Goal: Communication & Community: Answer question/provide support

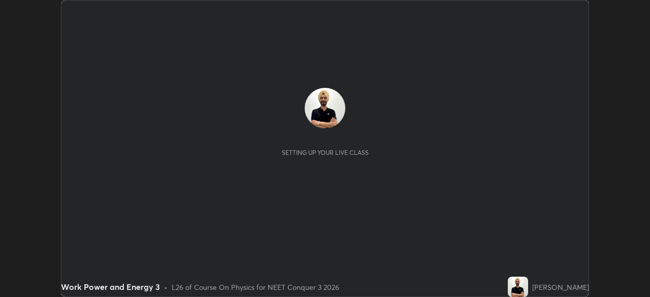
scroll to position [297, 650]
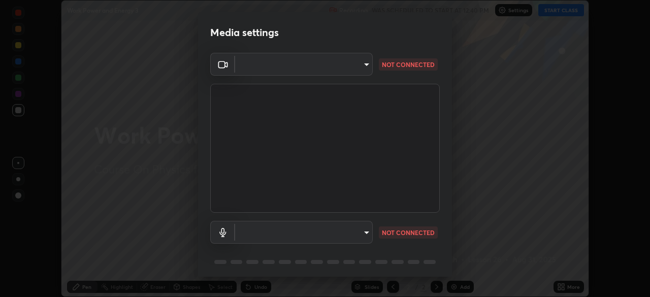
type input "14b787caa3234b54c591ffd1cb0d0a7c9d8495057a62f752d7397f13ea7eb8b5"
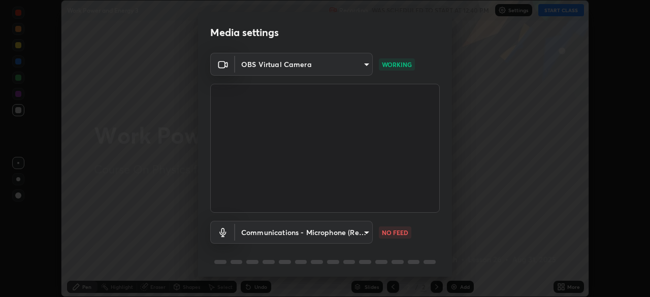
click at [364, 234] on body "Erase all Work Power and Energy 3 Recording WAS SCHEDULED TO START AT 12:40 PM …" at bounding box center [325, 148] width 650 height 297
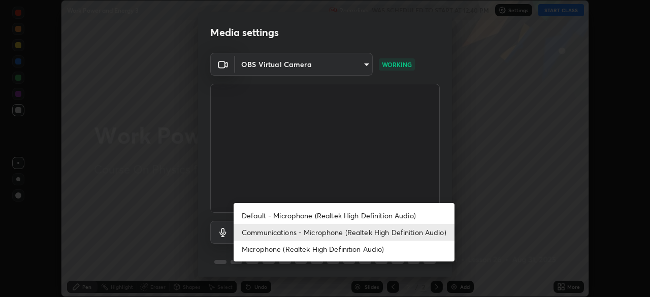
click at [376, 216] on li "Default - Microphone (Realtek High Definition Audio)" at bounding box center [344, 215] width 221 height 17
type input "default"
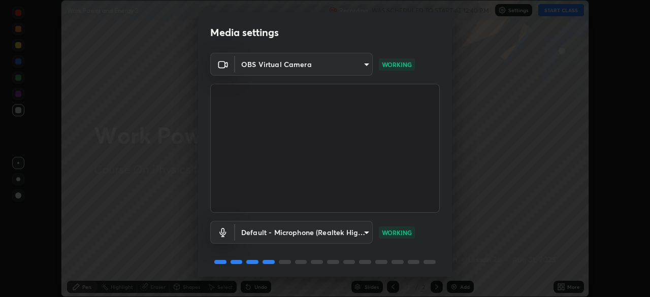
scroll to position [36, 0]
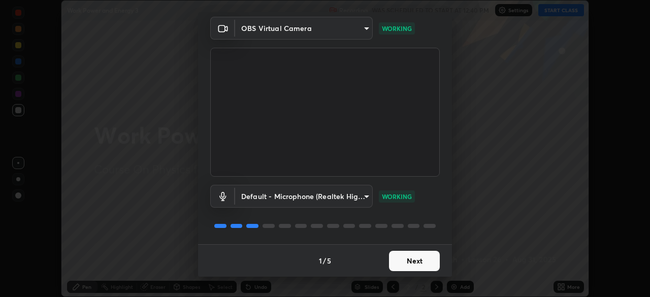
click at [423, 263] on button "Next" at bounding box center [414, 261] width 51 height 20
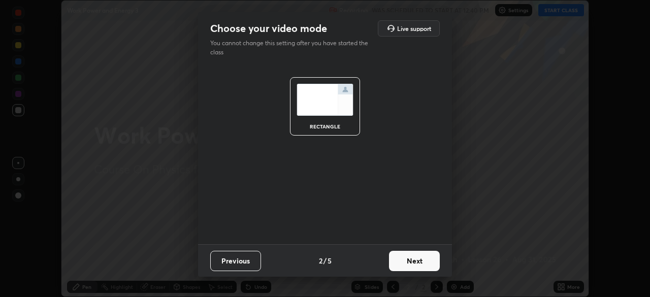
scroll to position [0, 0]
click at [422, 262] on button "Next" at bounding box center [414, 261] width 51 height 20
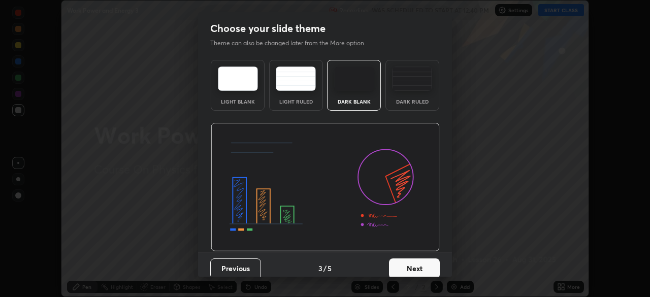
click at [424, 262] on button "Next" at bounding box center [414, 269] width 51 height 20
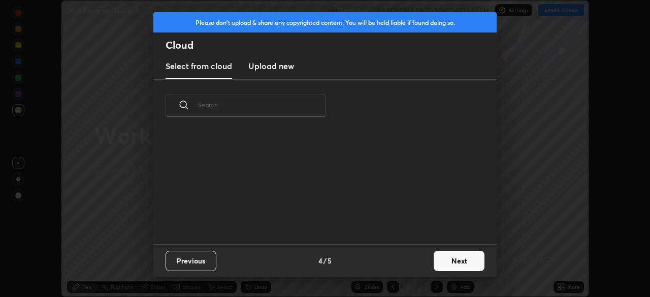
click at [429, 263] on div "Previous 4 / 5 Next" at bounding box center [324, 260] width 343 height 33
click at [454, 253] on button "Next" at bounding box center [459, 261] width 51 height 20
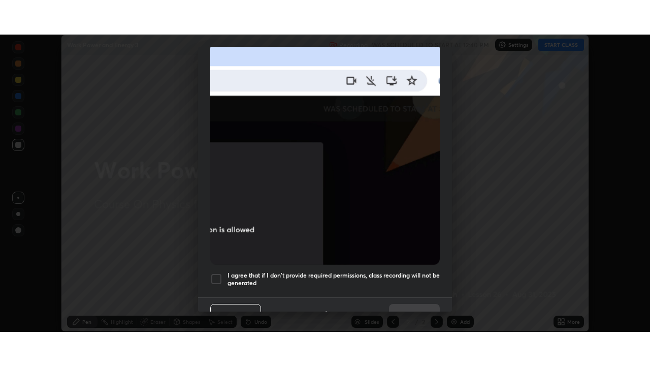
scroll to position [243, 0]
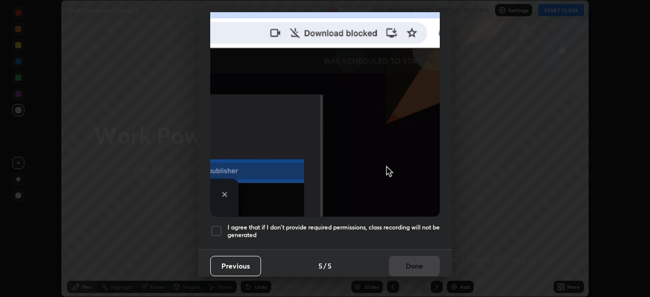
click at [213, 225] on div at bounding box center [216, 231] width 12 height 12
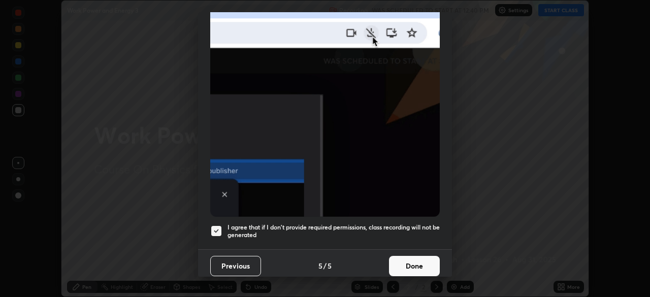
click at [424, 260] on button "Done" at bounding box center [414, 266] width 51 height 20
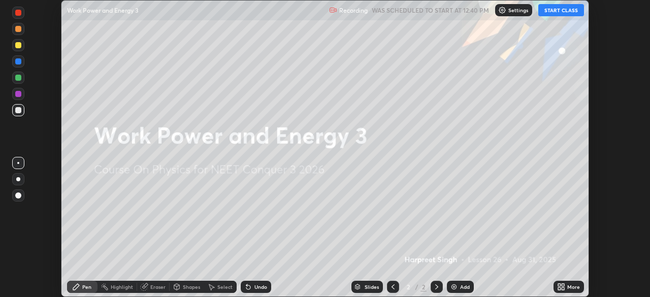
click at [558, 9] on button "START CLASS" at bounding box center [561, 10] width 46 height 12
click at [574, 284] on div "More" at bounding box center [573, 286] width 13 height 5
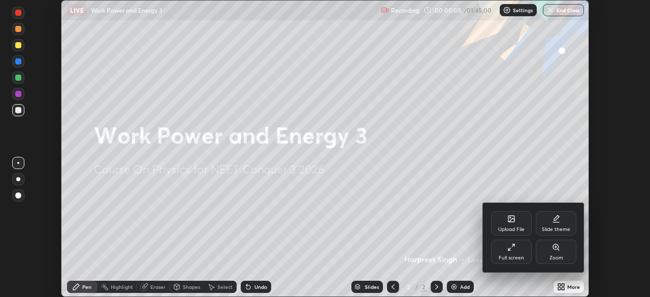
click at [519, 251] on div "Full screen" at bounding box center [511, 252] width 41 height 24
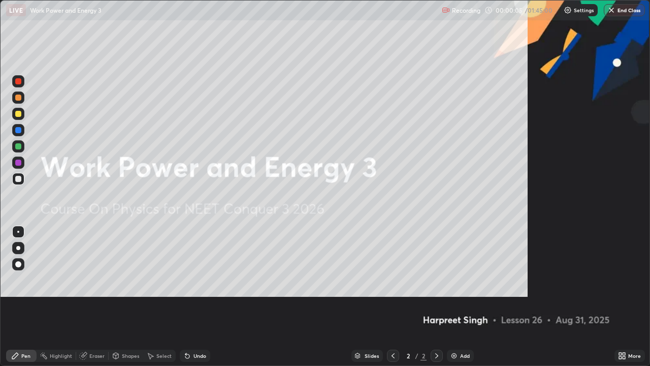
scroll to position [366, 650]
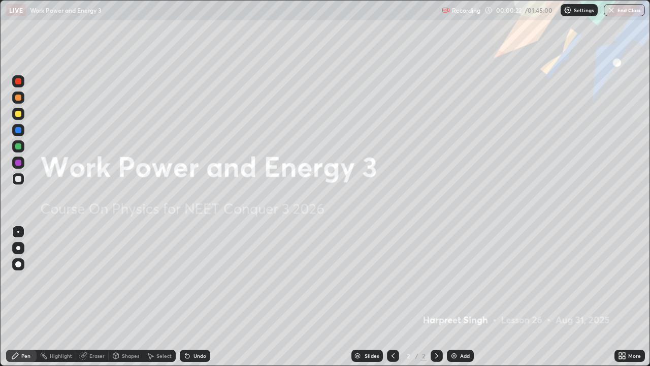
click at [465, 297] on div "Add" at bounding box center [465, 355] width 10 height 5
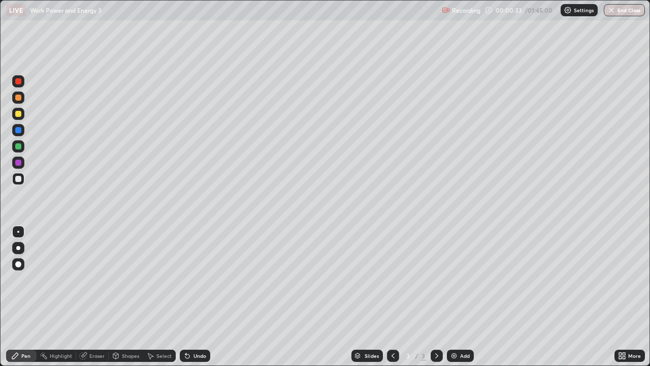
click at [21, 113] on div at bounding box center [18, 114] width 6 height 6
click at [19, 145] on div at bounding box center [18, 146] width 6 height 6
click at [18, 183] on div at bounding box center [18, 179] width 12 height 12
click at [464, 297] on div "Add" at bounding box center [460, 355] width 27 height 12
click at [99, 297] on div "Eraser" at bounding box center [92, 355] width 33 height 12
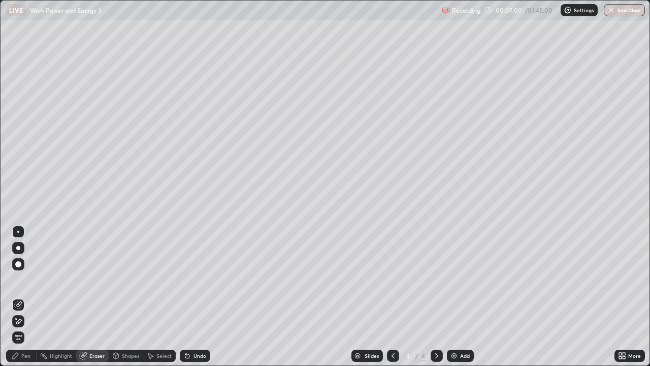
click at [24, 297] on div "Pen" at bounding box center [25, 355] width 9 height 5
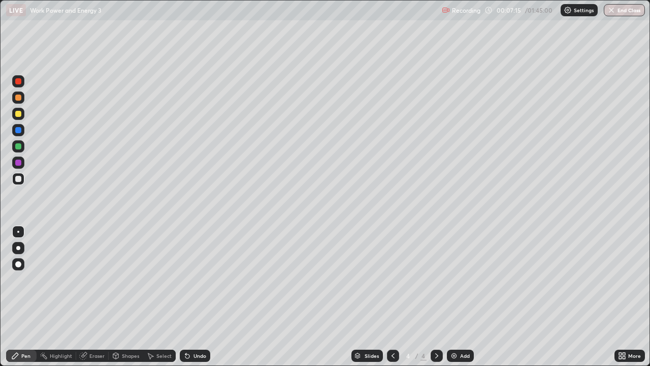
click at [101, 297] on div "Eraser" at bounding box center [96, 355] width 15 height 5
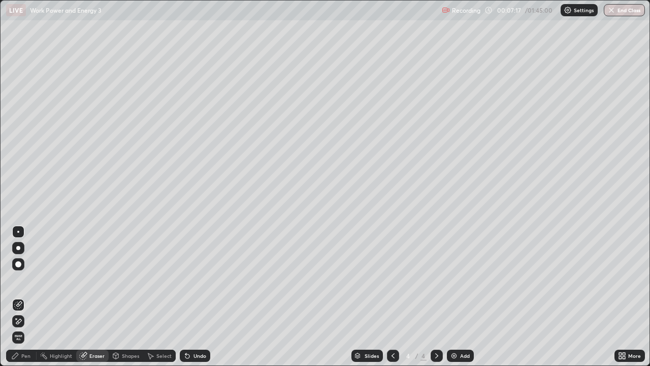
click at [25, 297] on div "Pen" at bounding box center [25, 355] width 9 height 5
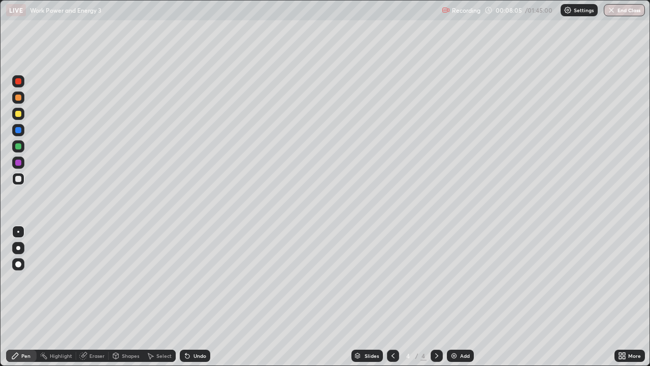
click at [389, 297] on icon at bounding box center [393, 356] width 8 height 8
click at [431, 297] on div at bounding box center [437, 355] width 12 height 12
click at [22, 115] on div at bounding box center [18, 114] width 12 height 12
click at [394, 297] on icon at bounding box center [393, 356] width 8 height 8
click at [431, 297] on div at bounding box center [437, 355] width 12 height 12
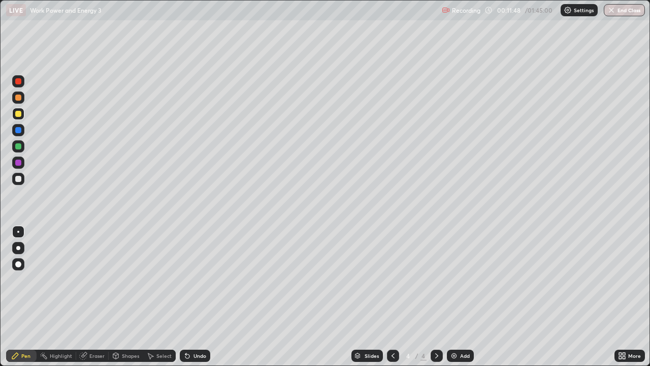
click at [459, 297] on div "Add" at bounding box center [460, 355] width 27 height 12
click at [21, 177] on div at bounding box center [18, 179] width 12 height 12
click at [97, 297] on div "Eraser" at bounding box center [96, 355] width 15 height 5
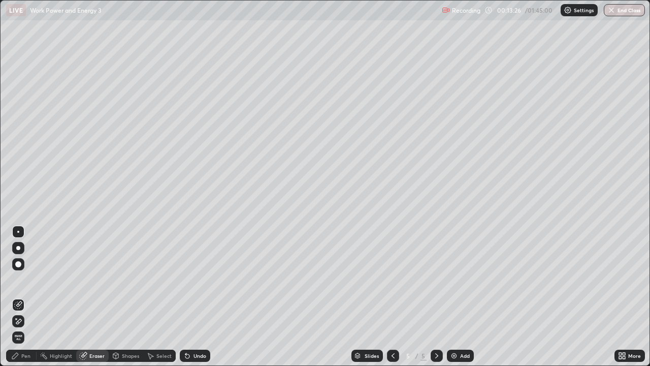
click at [24, 297] on div "Pen" at bounding box center [21, 355] width 30 height 12
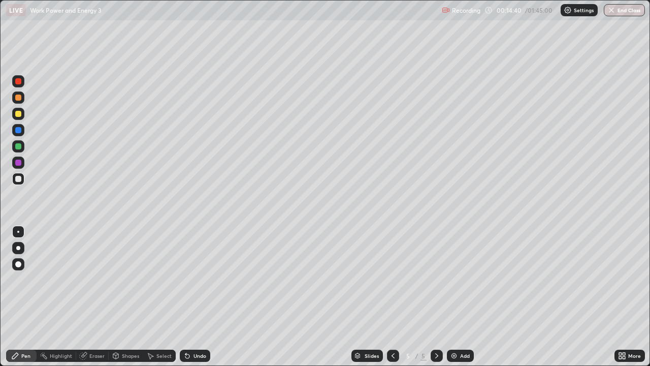
click at [20, 114] on div at bounding box center [18, 114] width 6 height 6
click at [466, 297] on div "Add" at bounding box center [465, 355] width 10 height 5
click at [17, 146] on div at bounding box center [18, 146] width 6 height 6
click at [18, 178] on div at bounding box center [18, 179] width 6 height 6
click at [463, 297] on div "Add" at bounding box center [465, 355] width 10 height 5
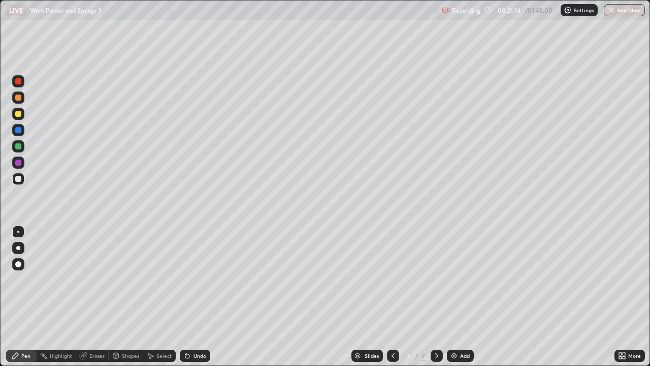
click at [19, 179] on div at bounding box center [18, 179] width 6 height 6
click at [96, 297] on div "Eraser" at bounding box center [92, 355] width 33 height 20
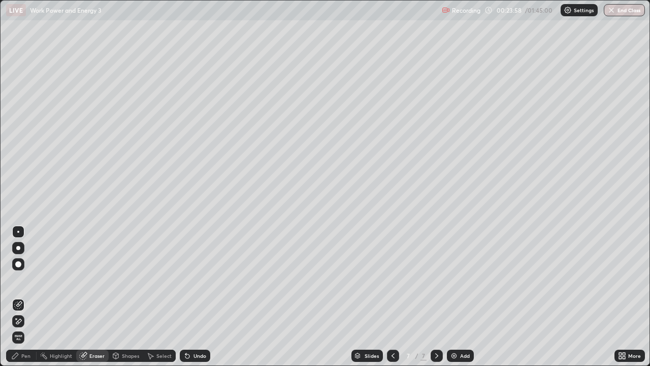
click at [25, 297] on div "Pen" at bounding box center [21, 355] width 30 height 12
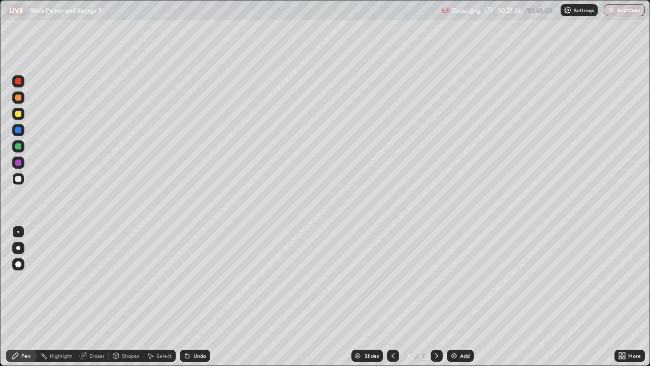
click at [20, 179] on div at bounding box center [18, 179] width 6 height 6
click at [17, 114] on div at bounding box center [18, 114] width 6 height 6
click at [17, 181] on div at bounding box center [18, 179] width 6 height 6
click at [16, 114] on div at bounding box center [18, 114] width 6 height 6
click at [464, 297] on div "Add" at bounding box center [465, 355] width 10 height 5
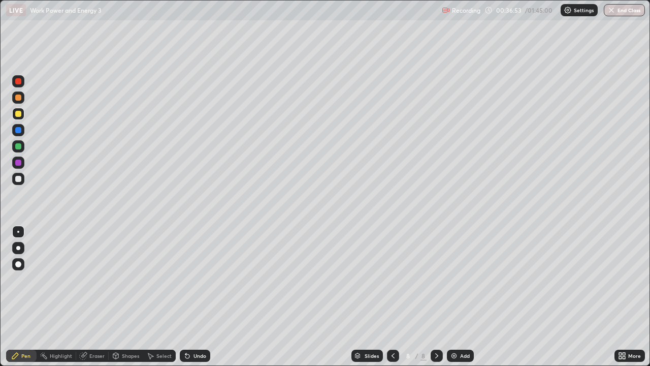
click at [98, 297] on div "Eraser" at bounding box center [96, 355] width 15 height 5
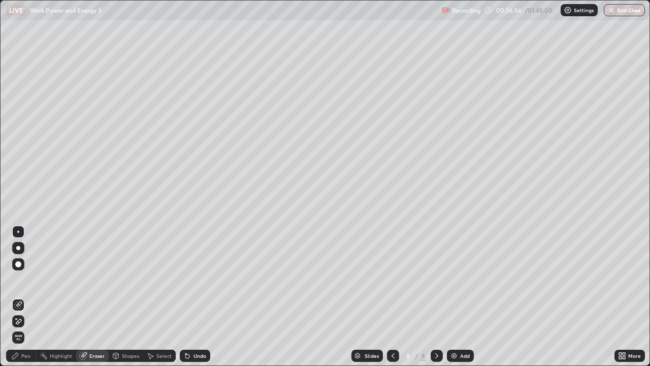
click at [28, 297] on div "Pen" at bounding box center [25, 355] width 9 height 5
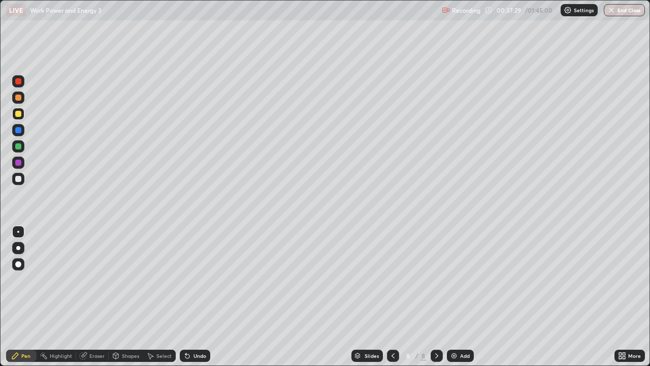
click at [97, 297] on div "Eraser" at bounding box center [96, 355] width 15 height 5
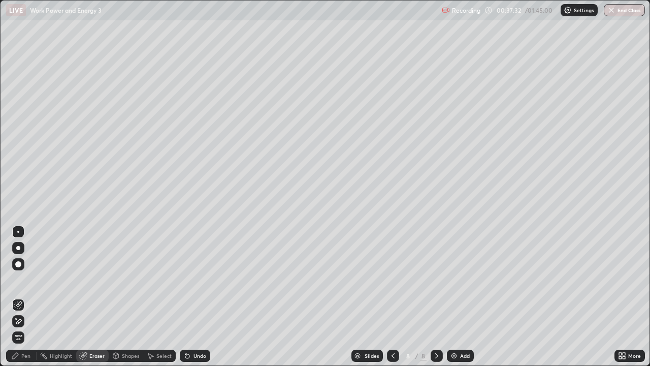
click at [21, 297] on div "Pen" at bounding box center [21, 355] width 30 height 12
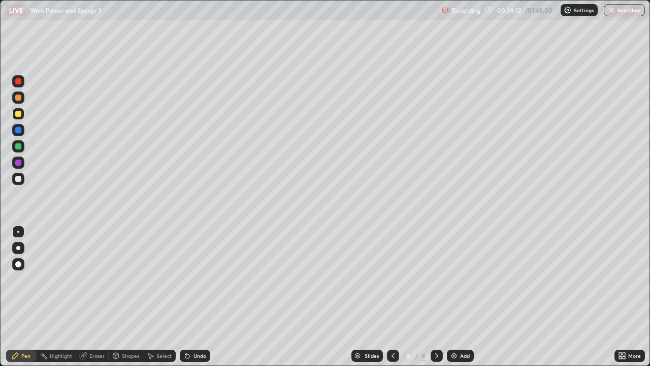
click at [18, 179] on div at bounding box center [18, 179] width 6 height 6
click at [95, 297] on div "Eraser" at bounding box center [96, 355] width 15 height 5
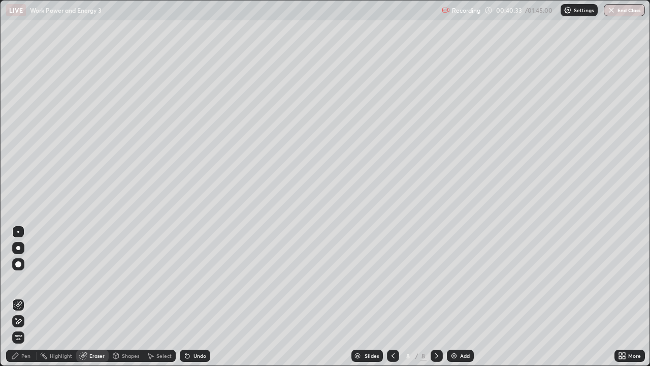
click at [24, 297] on div "Pen" at bounding box center [25, 355] width 9 height 5
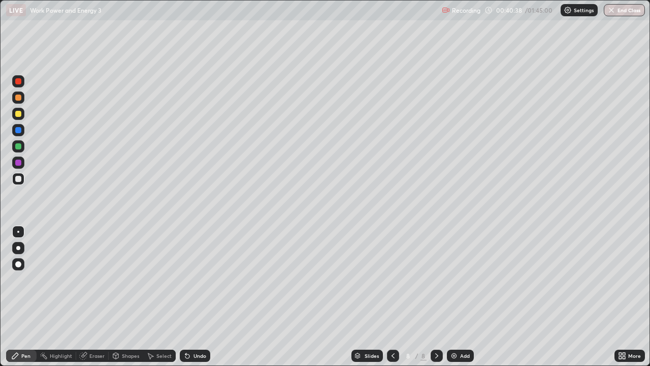
click at [94, 297] on div "Eraser" at bounding box center [96, 355] width 15 height 5
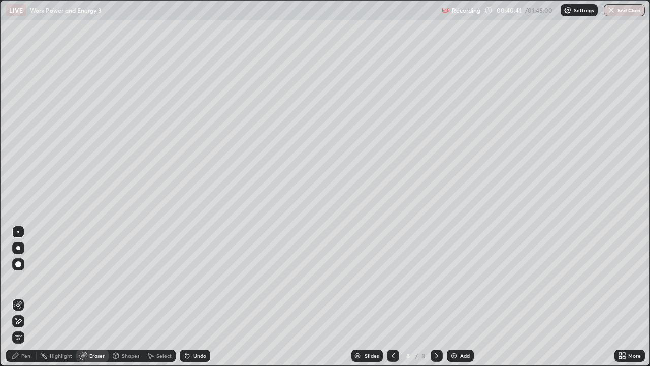
click at [21, 297] on div "Pen" at bounding box center [21, 355] width 30 height 12
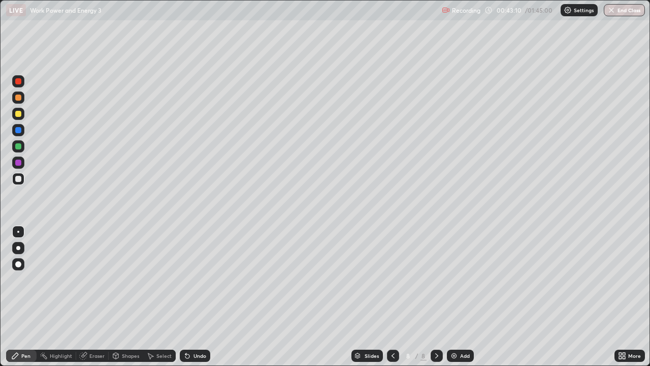
click at [396, 297] on div at bounding box center [393, 355] width 12 height 12
click at [436, 297] on icon at bounding box center [437, 356] width 8 height 8
click at [462, 297] on div "Add" at bounding box center [465, 355] width 10 height 5
click at [20, 180] on div at bounding box center [18, 179] width 6 height 6
click at [95, 297] on div "Eraser" at bounding box center [92, 355] width 33 height 12
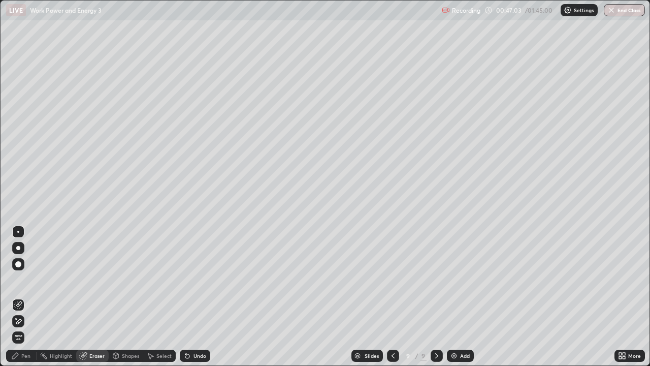
click at [33, 297] on div "Pen" at bounding box center [21, 355] width 30 height 12
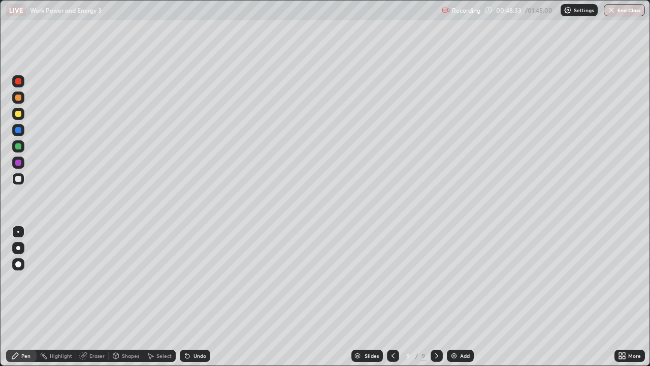
click at [16, 113] on div at bounding box center [18, 114] width 6 height 6
click at [461, 297] on div "Add" at bounding box center [465, 355] width 10 height 5
click at [18, 179] on div at bounding box center [18, 179] width 6 height 6
click at [92, 297] on div "Eraser" at bounding box center [96, 355] width 15 height 5
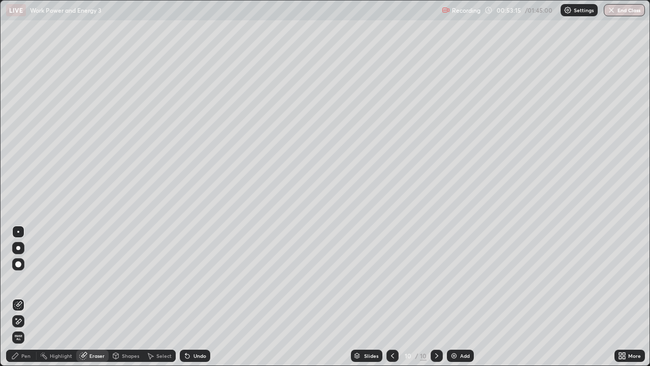
click at [26, 297] on div "Pen" at bounding box center [21, 355] width 30 height 12
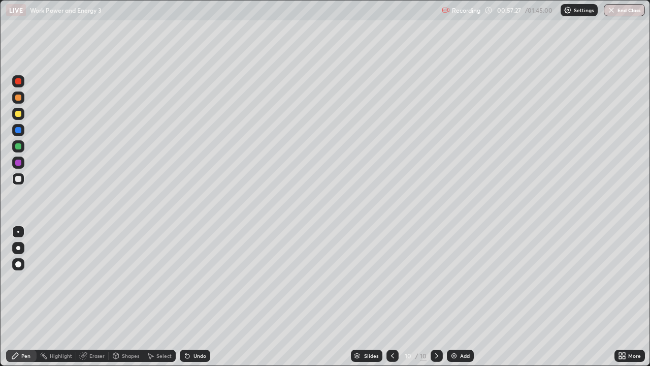
click at [99, 297] on div "Eraser" at bounding box center [96, 355] width 15 height 5
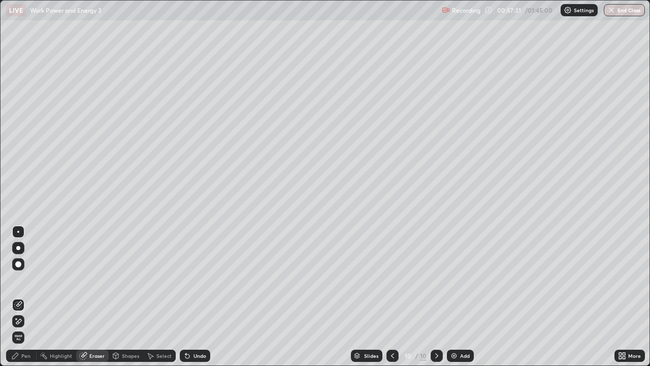
click at [28, 297] on div "Pen" at bounding box center [25, 355] width 9 height 5
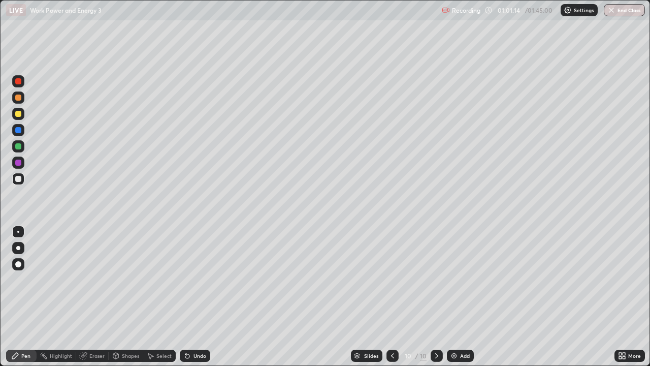
click at [460, 297] on div "Add" at bounding box center [465, 355] width 10 height 5
click at [19, 113] on div at bounding box center [18, 114] width 6 height 6
click at [100, 297] on div "Eraser" at bounding box center [96, 355] width 15 height 5
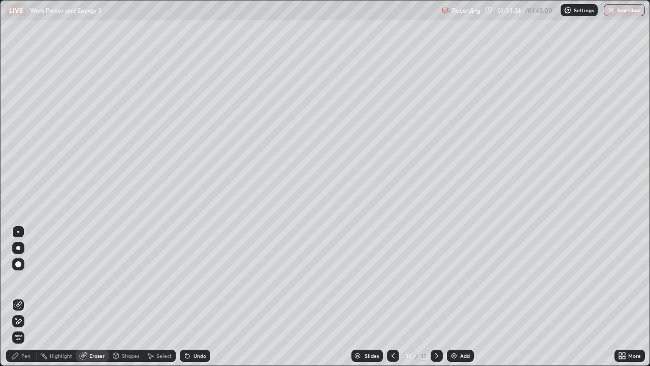
click at [21, 297] on div "Pen" at bounding box center [25, 355] width 9 height 5
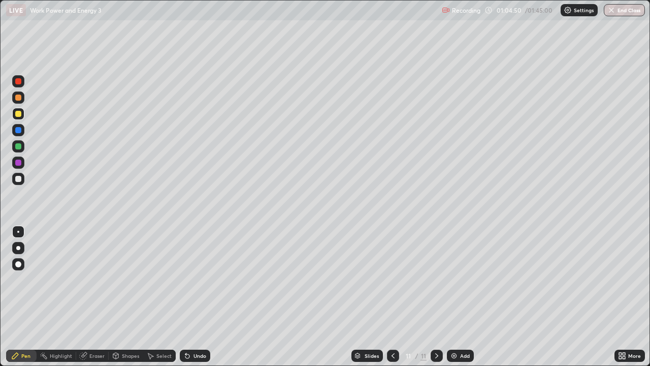
click at [19, 180] on div at bounding box center [18, 179] width 6 height 6
click at [460, 297] on div "Add" at bounding box center [465, 355] width 10 height 5
click at [462, 297] on div "Add" at bounding box center [465, 355] width 10 height 5
click at [19, 110] on div at bounding box center [18, 114] width 12 height 12
click at [393, 297] on icon at bounding box center [393, 356] width 8 height 8
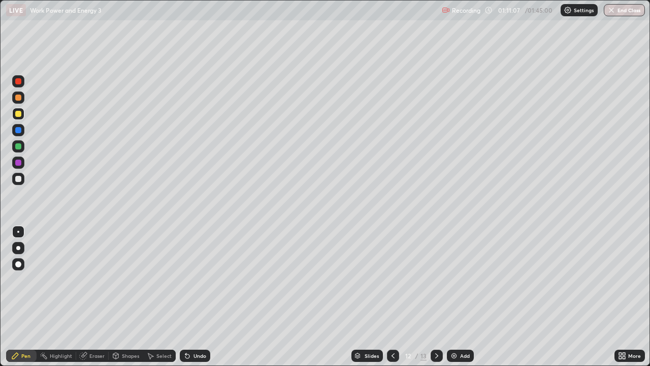
click at [437, 297] on icon at bounding box center [437, 356] width 8 height 8
click at [93, 297] on div "Eraser" at bounding box center [96, 355] width 15 height 5
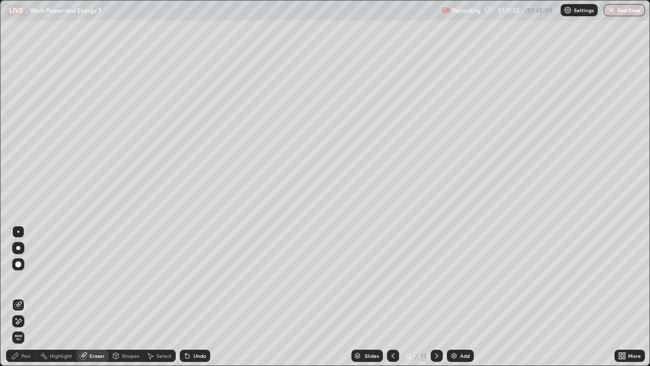
click at [30, 297] on div "Pen" at bounding box center [21, 355] width 30 height 12
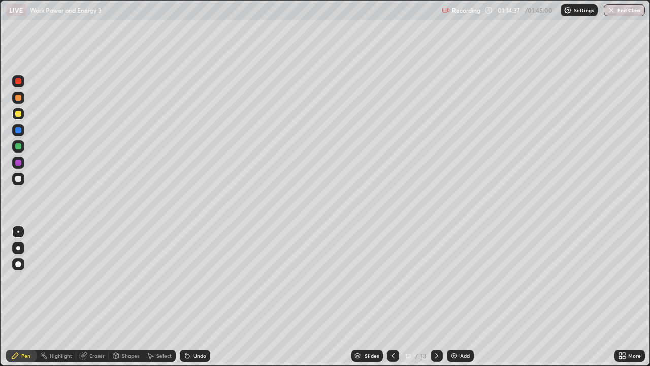
click at [19, 178] on div at bounding box center [18, 179] width 6 height 6
click at [465, 297] on div "Add" at bounding box center [465, 355] width 10 height 5
click at [21, 179] on div at bounding box center [18, 179] width 12 height 12
click at [20, 179] on div at bounding box center [18, 179] width 6 height 6
click at [20, 113] on div at bounding box center [18, 114] width 6 height 6
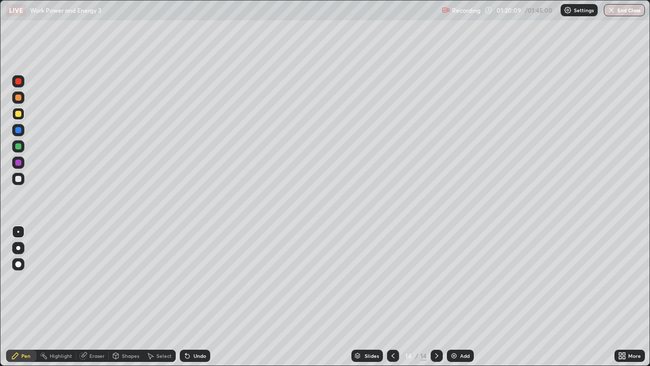
click at [18, 182] on div at bounding box center [18, 179] width 12 height 12
click at [19, 131] on div at bounding box center [18, 130] width 6 height 6
click at [18, 145] on div at bounding box center [18, 146] width 6 height 6
click at [463, 297] on div "Add" at bounding box center [465, 355] width 10 height 5
click at [16, 180] on div at bounding box center [18, 179] width 6 height 6
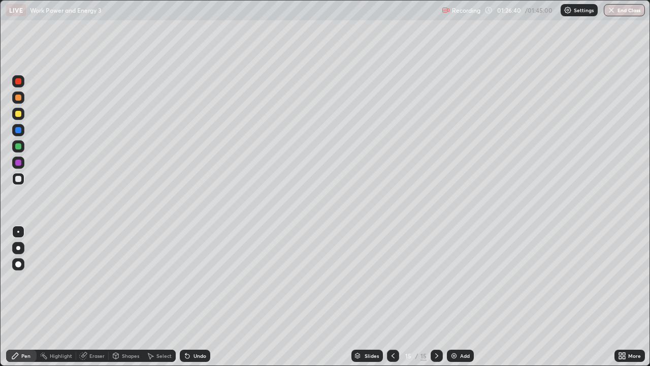
click at [96, 297] on div "Eraser" at bounding box center [92, 355] width 33 height 12
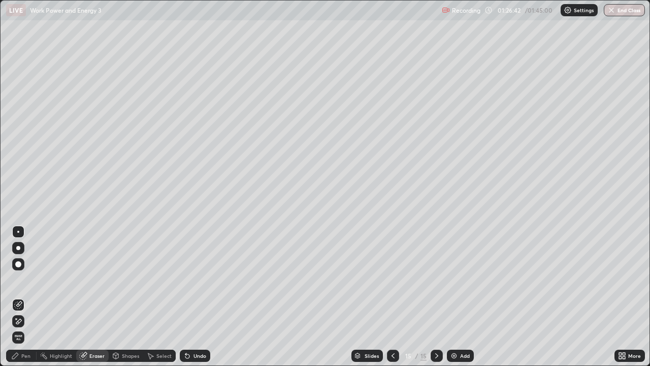
click at [27, 297] on div "Pen" at bounding box center [25, 355] width 9 height 5
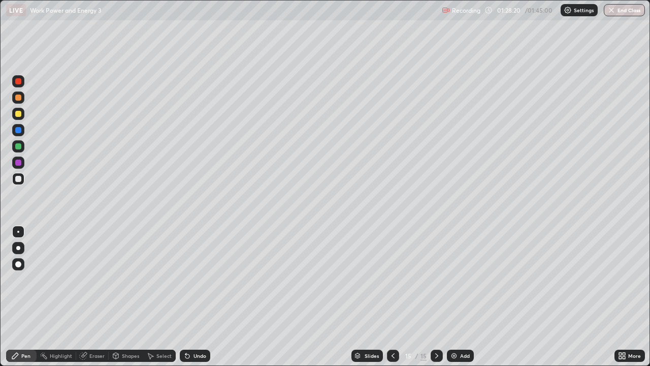
click at [465, 297] on div "Add" at bounding box center [465, 355] width 10 height 5
click at [20, 116] on div at bounding box center [18, 114] width 6 height 6
click at [18, 177] on div at bounding box center [18, 179] width 6 height 6
click at [19, 130] on div at bounding box center [18, 130] width 6 height 6
click at [18, 181] on div at bounding box center [18, 179] width 6 height 6
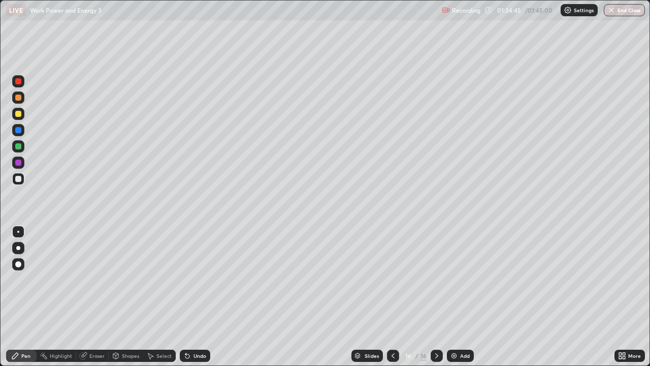
click at [94, 297] on div "Eraser" at bounding box center [92, 355] width 33 height 12
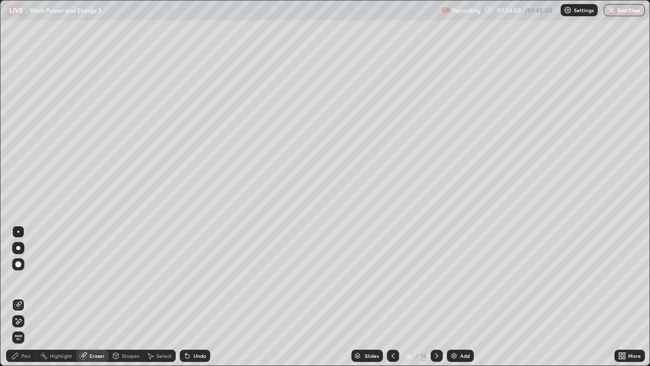
click at [27, 297] on div "Pen" at bounding box center [21, 355] width 30 height 12
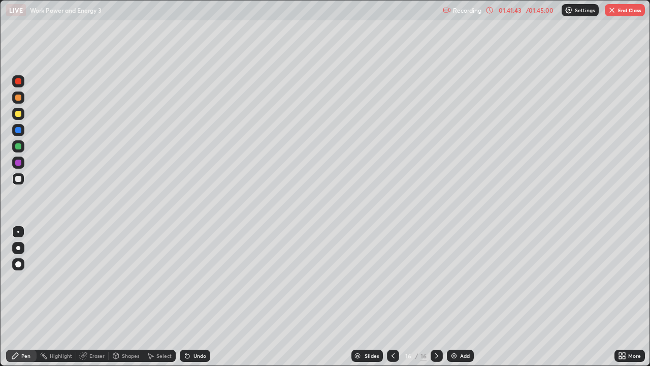
click at [123, 297] on div "Shapes" at bounding box center [130, 355] width 17 height 5
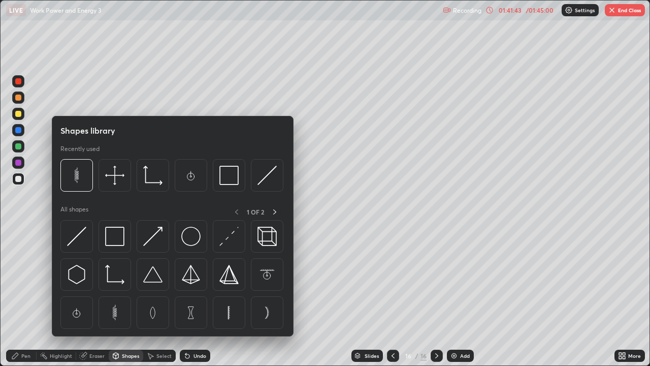
click at [98, 297] on div "Eraser" at bounding box center [96, 355] width 15 height 5
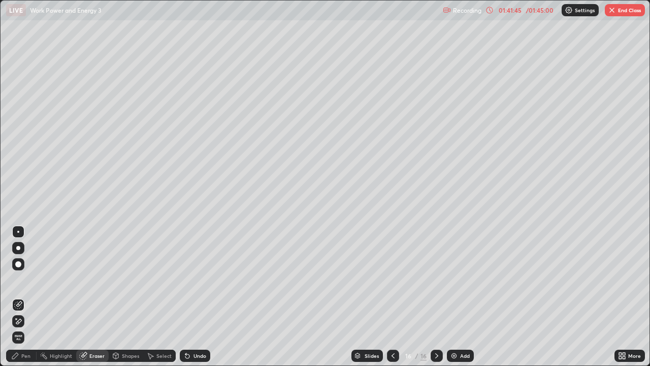
click at [26, 297] on div "Pen" at bounding box center [25, 355] width 9 height 5
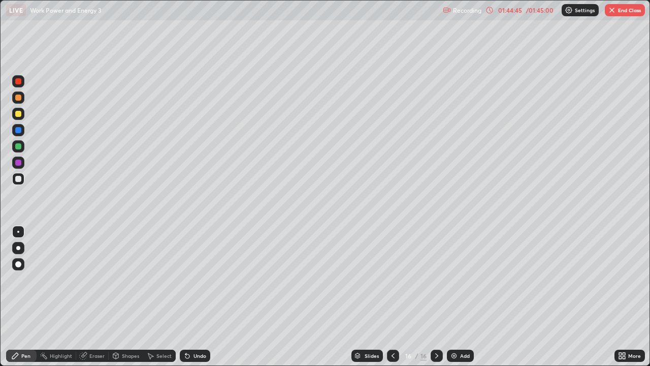
click at [464, 297] on div "Add" at bounding box center [465, 355] width 10 height 5
click at [392, 297] on icon at bounding box center [393, 356] width 8 height 8
click at [435, 297] on icon at bounding box center [437, 356] width 8 height 8
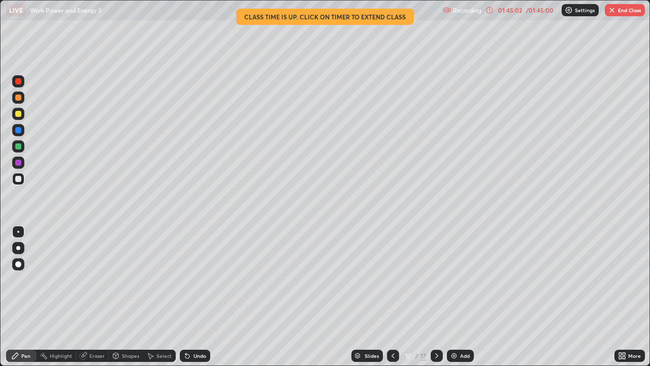
click at [546, 11] on div "/ 01:45:00" at bounding box center [539, 10] width 31 height 6
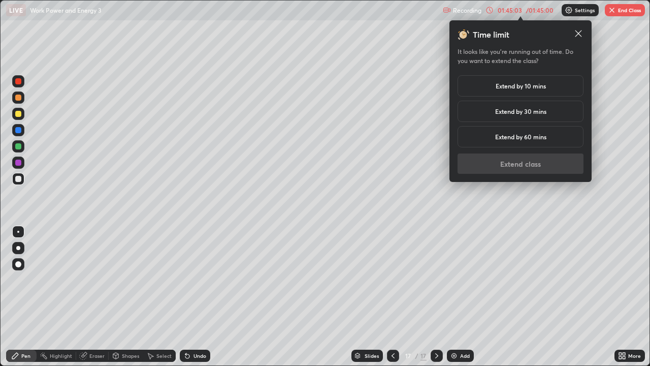
click at [530, 86] on h5 "Extend by 10 mins" at bounding box center [521, 85] width 50 height 9
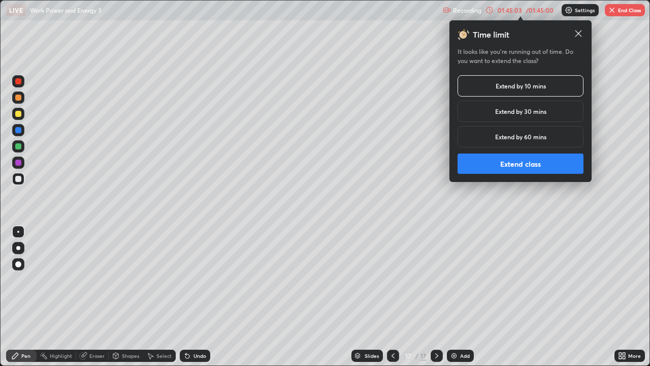
click at [527, 167] on button "Extend class" at bounding box center [521, 163] width 126 height 20
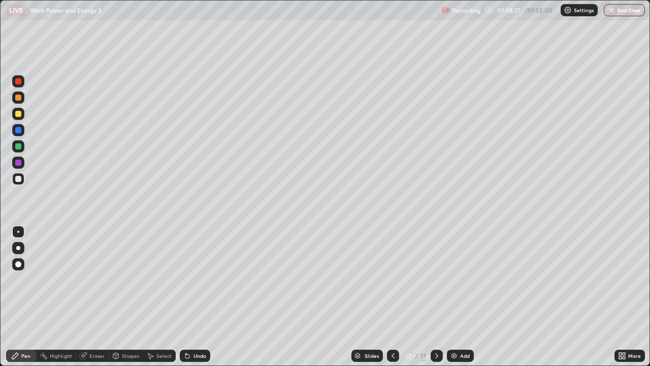
click at [387, 297] on div at bounding box center [393, 355] width 12 height 12
click at [436, 297] on icon at bounding box center [436, 355] width 3 height 5
click at [466, 297] on div "Add" at bounding box center [460, 355] width 27 height 12
click at [19, 115] on div at bounding box center [18, 114] width 6 height 6
click at [18, 177] on div at bounding box center [18, 179] width 6 height 6
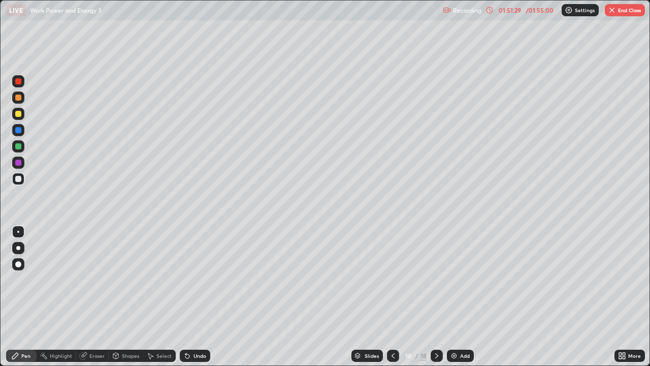
click at [96, 297] on div "Eraser" at bounding box center [96, 355] width 15 height 5
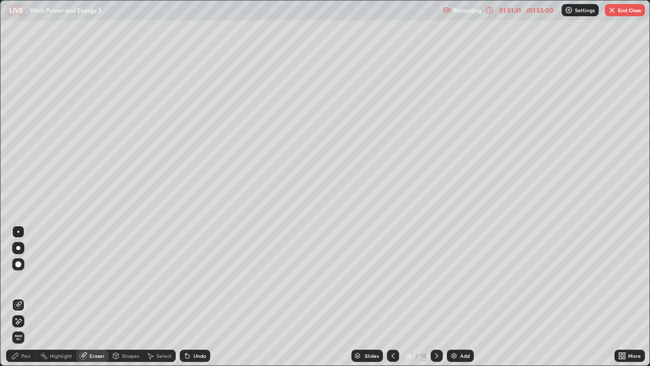
click at [25, 297] on div "Pen" at bounding box center [25, 355] width 9 height 5
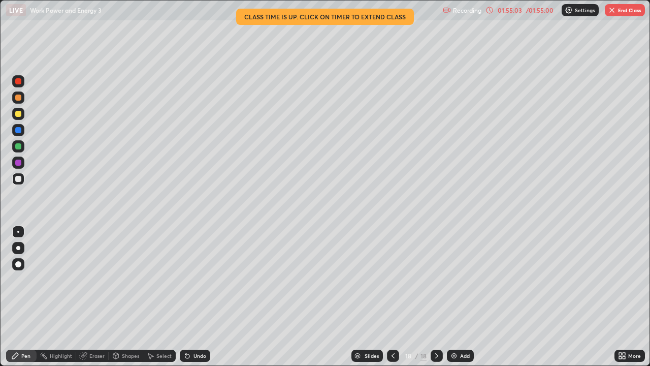
click at [537, 9] on div "/ 01:55:00" at bounding box center [539, 10] width 31 height 6
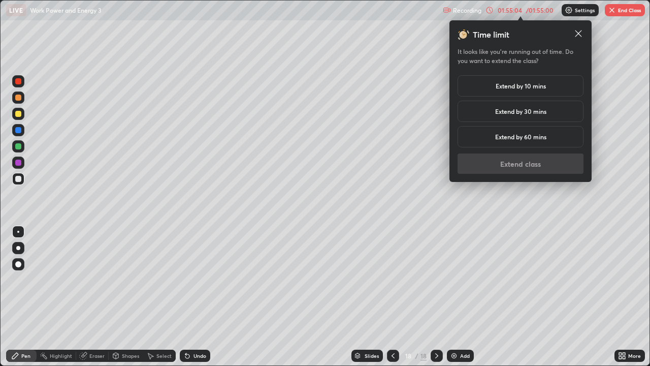
click at [544, 87] on h5 "Extend by 10 mins" at bounding box center [521, 85] width 50 height 9
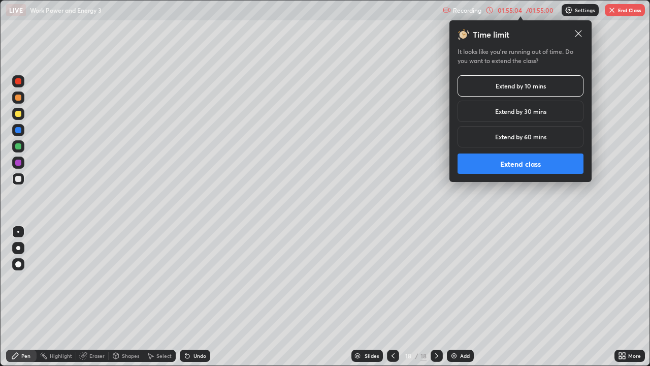
click at [539, 160] on button "Extend class" at bounding box center [521, 163] width 126 height 20
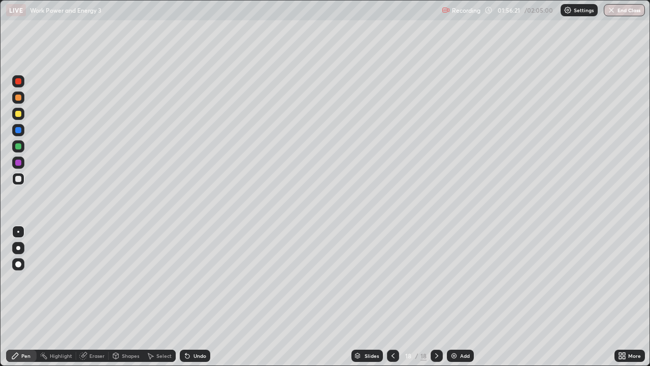
click at [18, 113] on div at bounding box center [18, 114] width 6 height 6
click at [20, 181] on div at bounding box center [18, 179] width 12 height 12
click at [20, 144] on div at bounding box center [18, 146] width 6 height 6
click at [463, 297] on div "Add" at bounding box center [465, 355] width 10 height 5
click at [19, 176] on div at bounding box center [18, 179] width 6 height 6
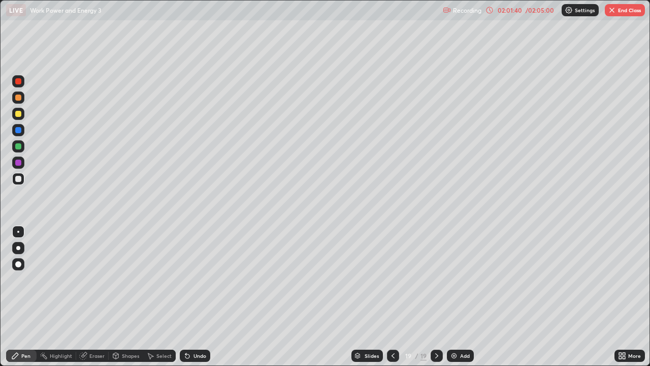
click at [94, 297] on div "Eraser" at bounding box center [92, 355] width 33 height 12
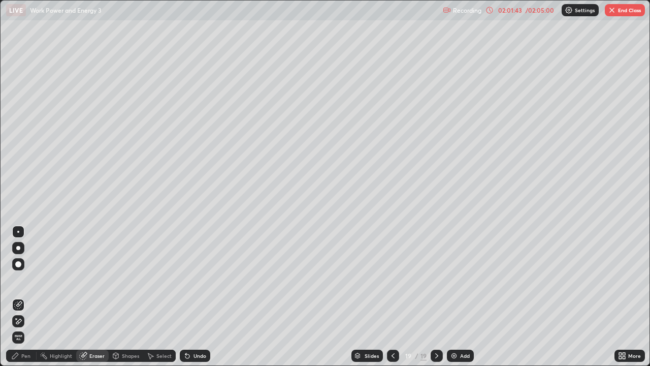
click at [28, 297] on div "Pen" at bounding box center [25, 355] width 9 height 5
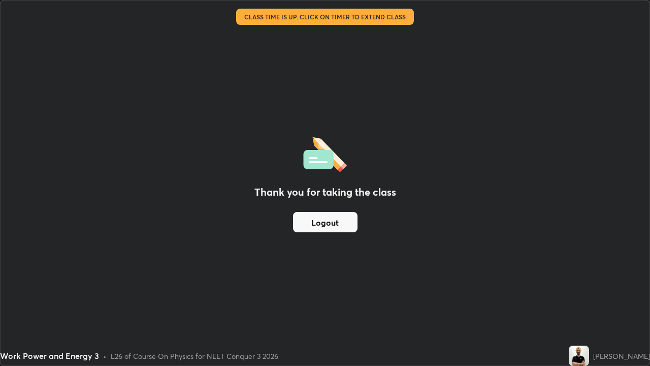
click at [340, 224] on button "Logout" at bounding box center [325, 222] width 65 height 20
click at [347, 222] on button "Logout" at bounding box center [325, 222] width 65 height 20
